Goal: Task Accomplishment & Management: Use online tool/utility

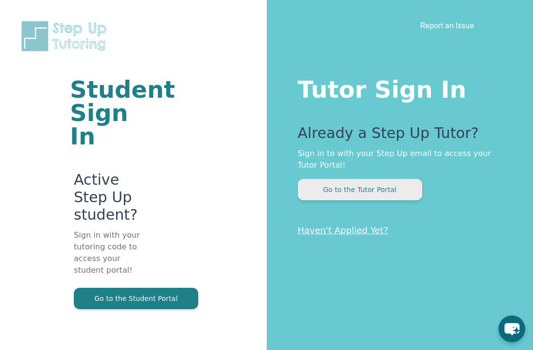
click at [379, 189] on button "Go to the Tutor Portal" at bounding box center [360, 189] width 124 height 21
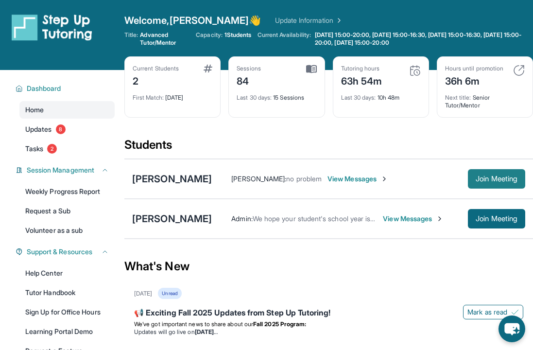
click at [509, 184] on button "Join Meeting" at bounding box center [496, 178] width 57 height 19
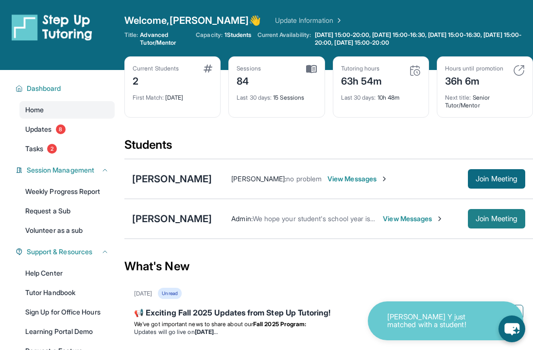
click at [486, 221] on span "Join Meeting" at bounding box center [496, 219] width 42 height 6
click at [487, 180] on span "Join Meeting" at bounding box center [496, 179] width 42 height 6
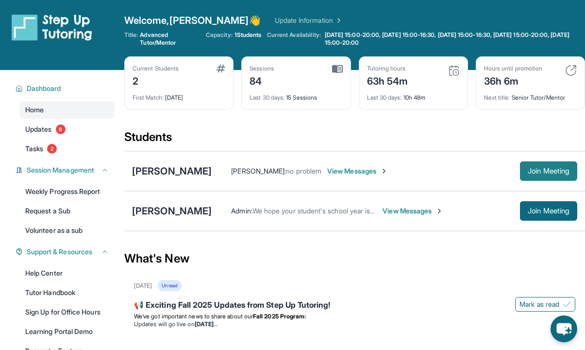
click at [532, 174] on span "Join Meeting" at bounding box center [549, 171] width 42 height 6
click at [528, 214] on span "Join Meeting" at bounding box center [549, 211] width 42 height 6
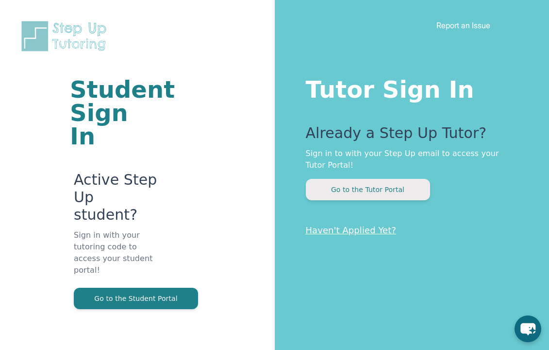
click at [351, 186] on button "Go to the Tutor Portal" at bounding box center [368, 189] width 124 height 21
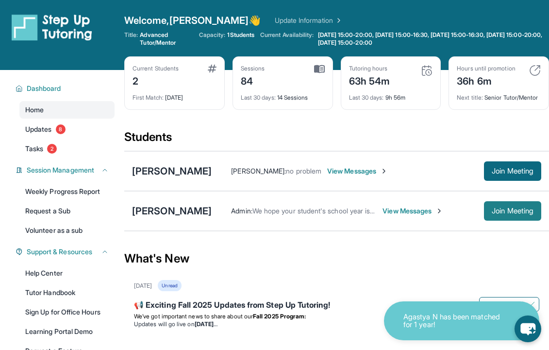
click at [496, 214] on span "Join Meeting" at bounding box center [513, 211] width 42 height 6
